Goal: Navigation & Orientation: Find specific page/section

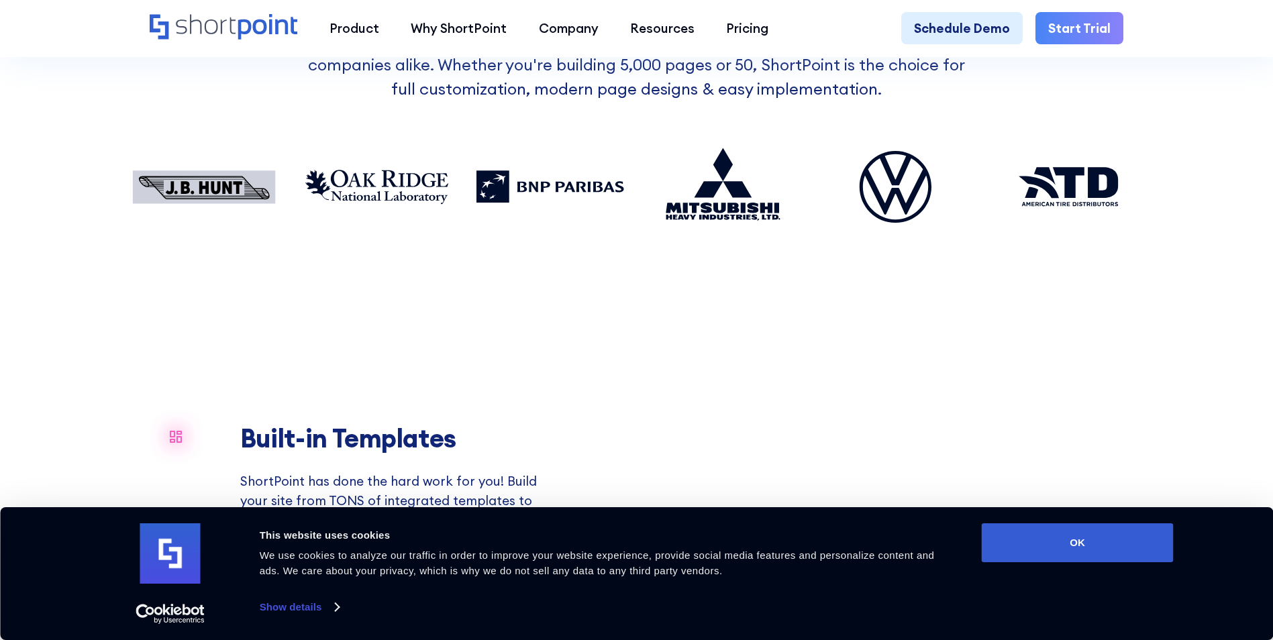
scroll to position [1275, 0]
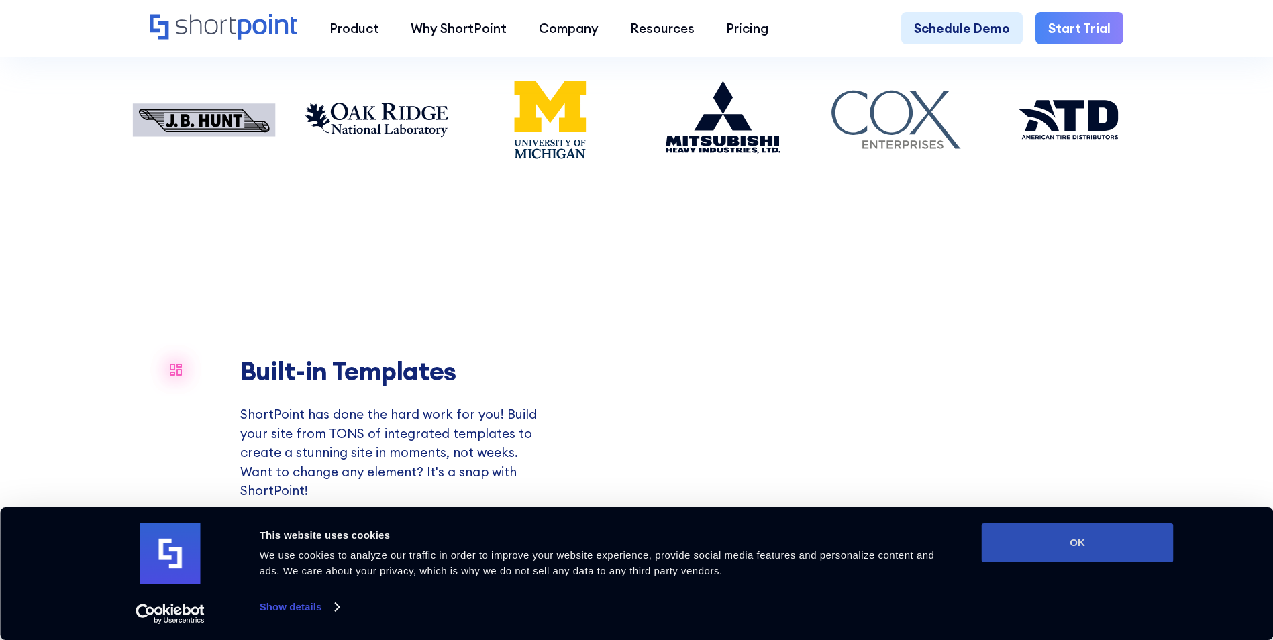
click at [1045, 539] on button "OK" at bounding box center [1078, 542] width 192 height 39
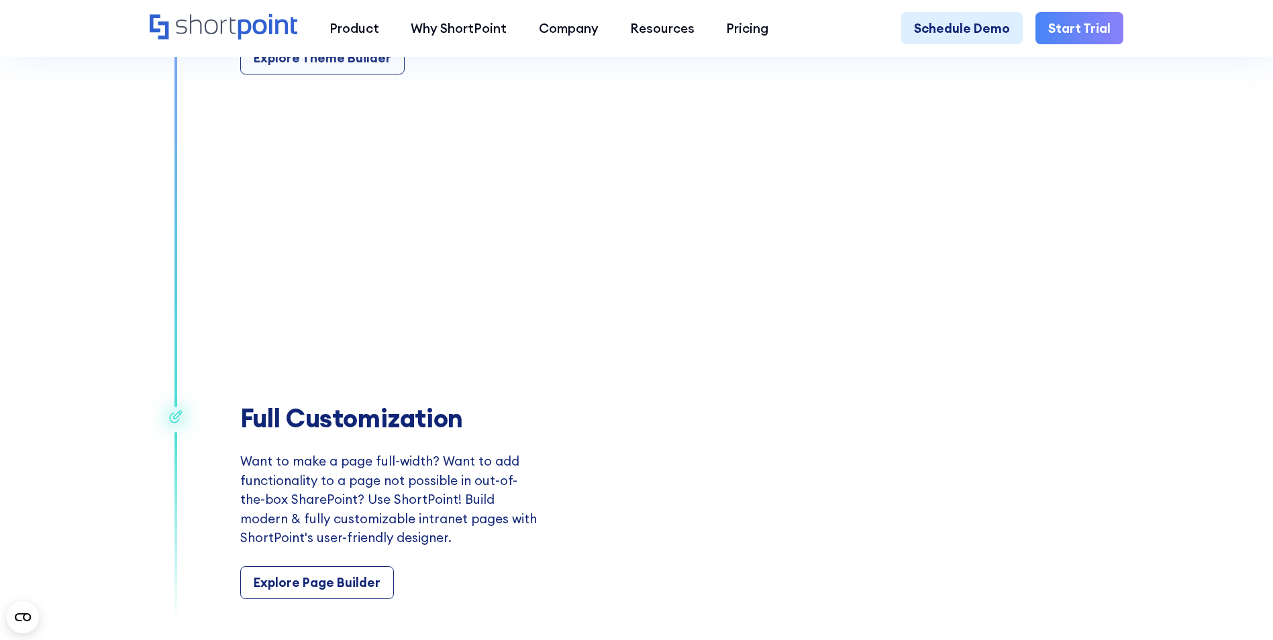
scroll to position [2482, 0]
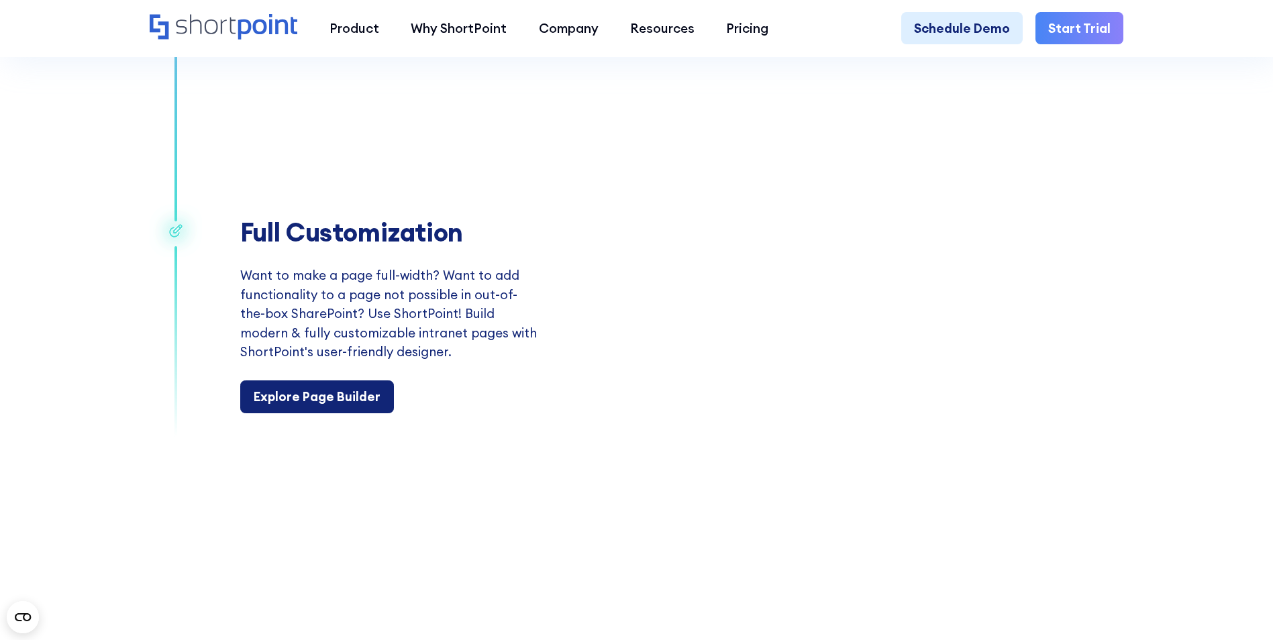
click at [335, 406] on div "Explore Page Builder" at bounding box center [317, 396] width 127 height 19
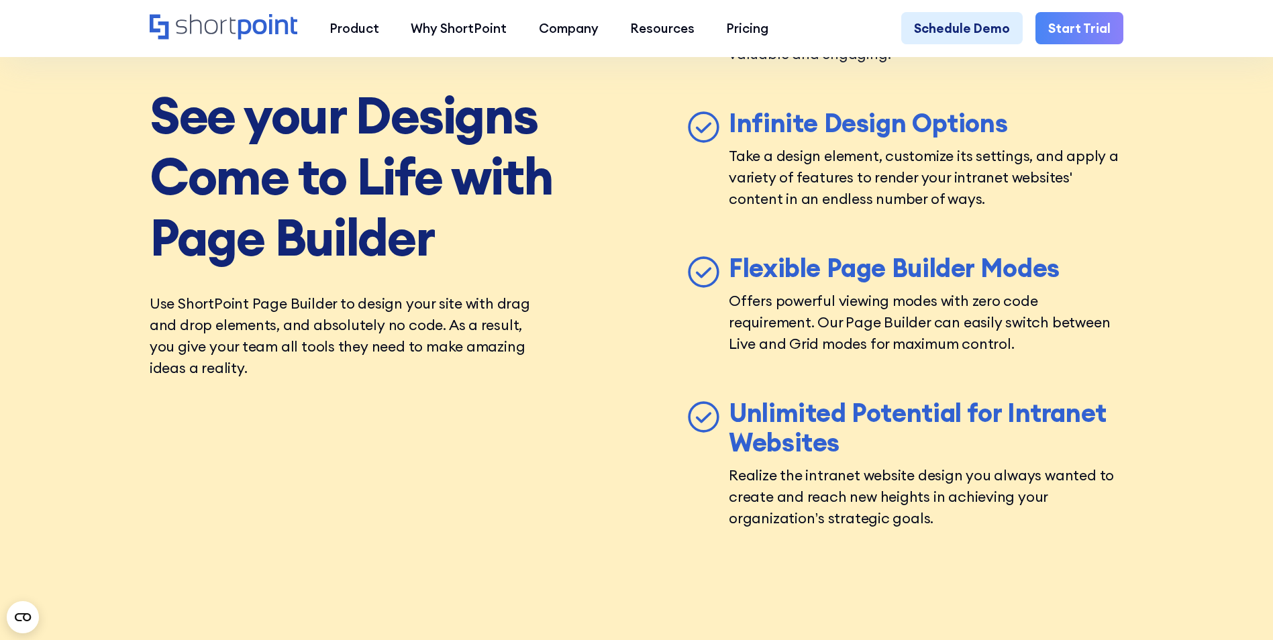
scroll to position [5569, 0]
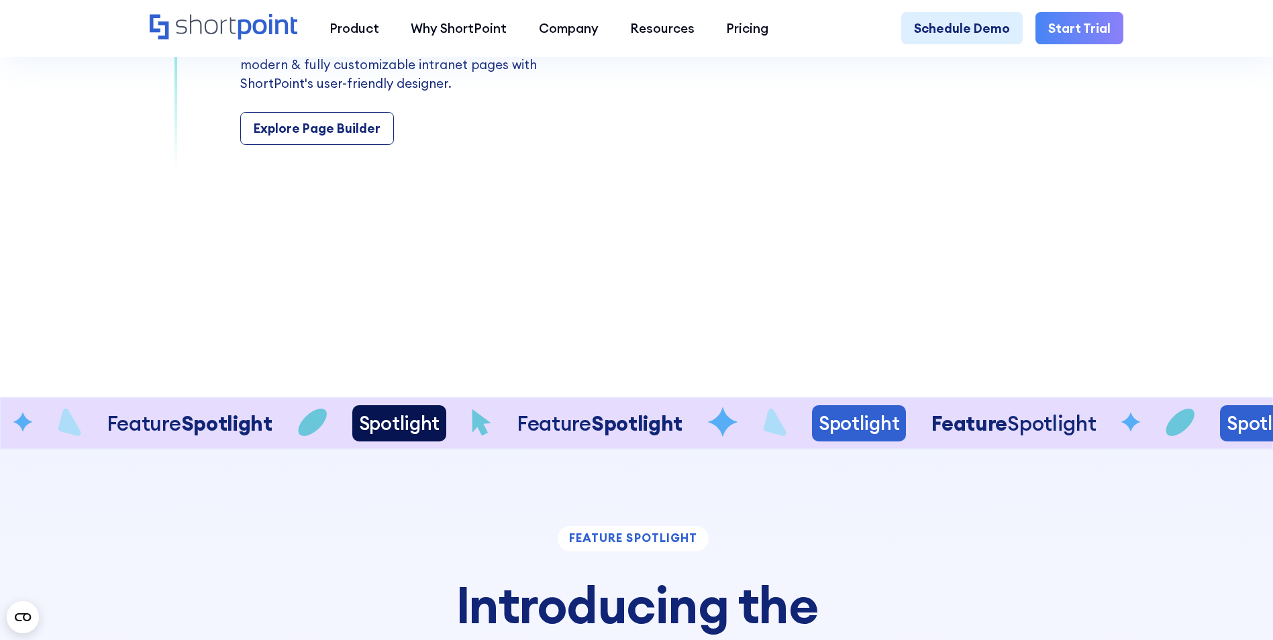
scroll to position [2550, 0]
